Goal: Transaction & Acquisition: Purchase product/service

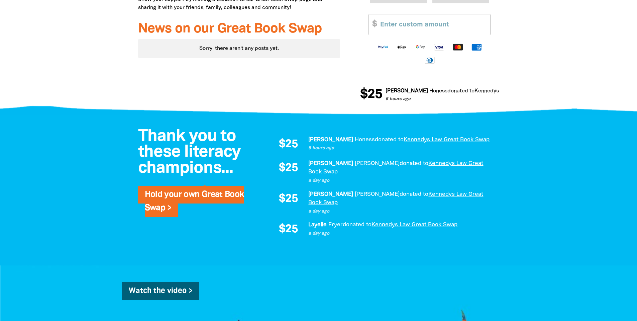
scroll to position [368, 0]
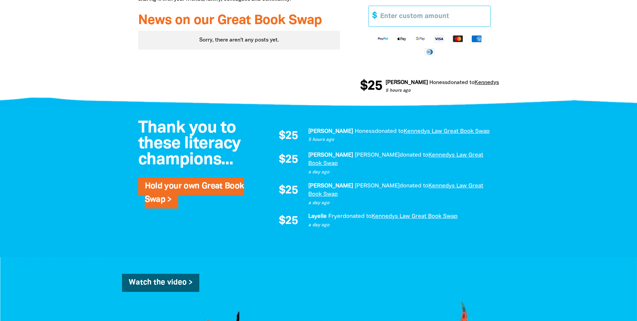
click at [404, 17] on input "Other Amount" at bounding box center [432, 16] width 115 height 20
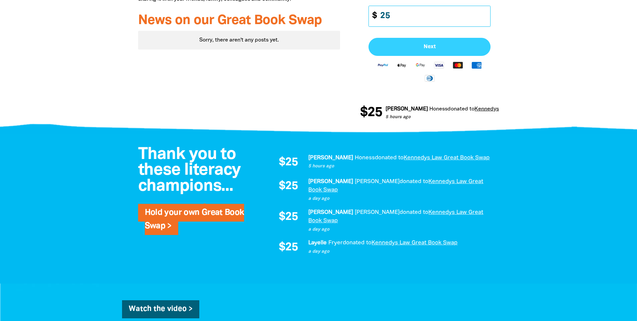
type input "25"
click at [433, 48] on span "Next" at bounding box center [429, 46] width 107 height 5
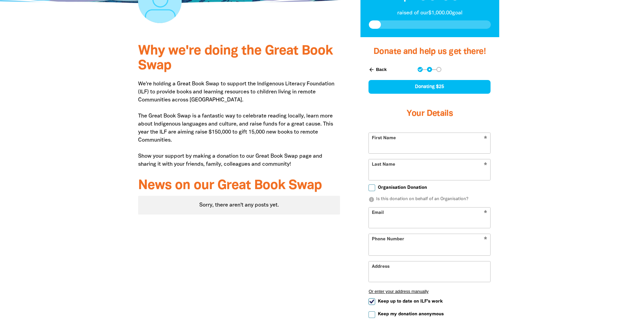
scroll to position [202, 0]
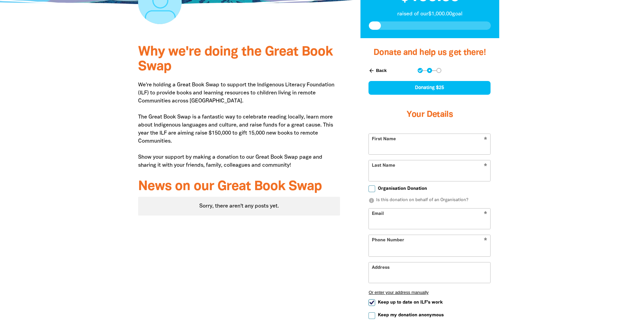
select select "AU"
click at [414, 142] on input "First Name" at bounding box center [429, 144] width 121 height 20
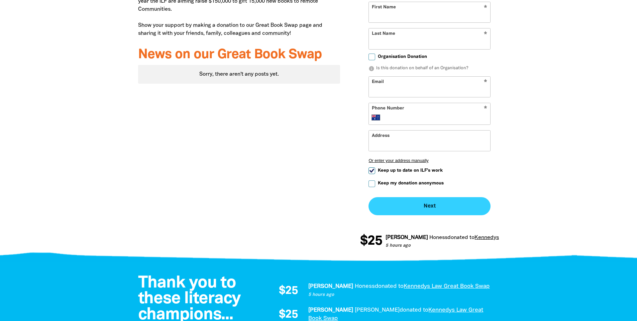
scroll to position [336, 0]
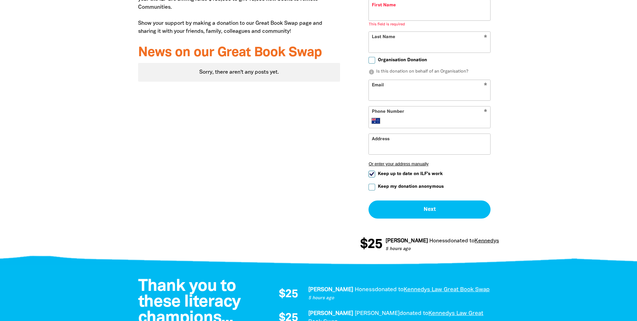
click at [373, 170] on form "* First Name This field is required warning * Last Name Organisation Donation i…" at bounding box center [429, 109] width 122 height 219
click at [372, 176] on input "Keep up to date on ILF's work" at bounding box center [371, 174] width 7 height 7
checkbox input "false"
click at [374, 188] on input "Keep my donation anonymous" at bounding box center [371, 187] width 7 height 7
checkbox input "true"
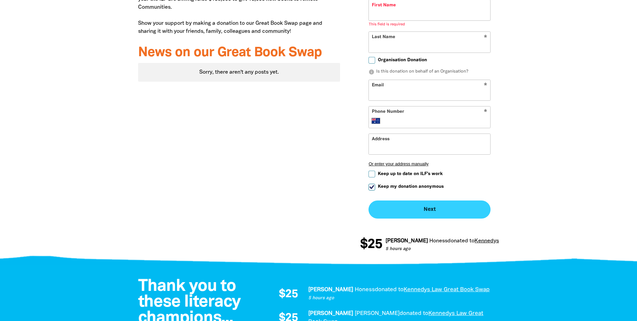
click at [432, 214] on button "Next chevron_right" at bounding box center [429, 209] width 122 height 18
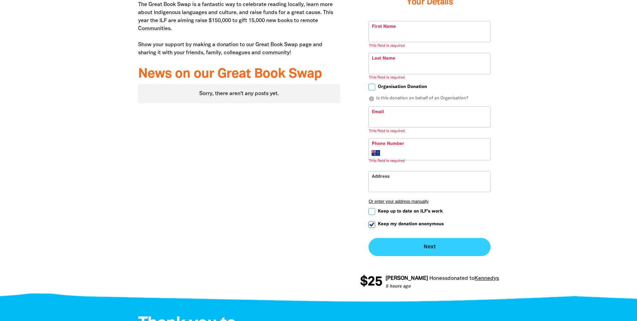
scroll to position [314, 0]
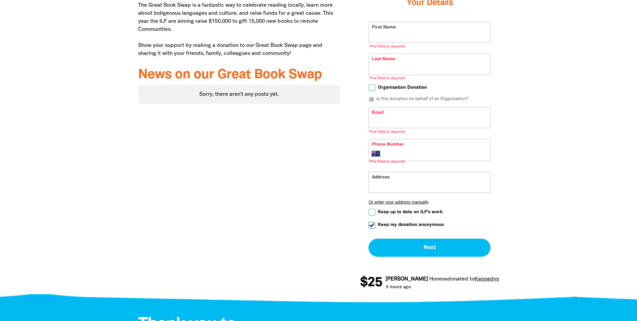
click at [402, 32] on input "First Name" at bounding box center [429, 32] width 121 height 20
type input "s"
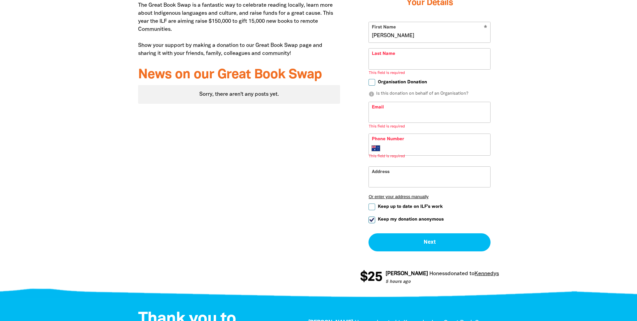
type input "[PERSON_NAME]"
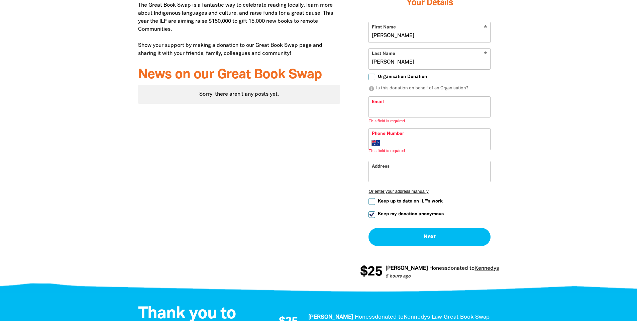
type input "[PERSON_NAME]"
